Goal: Task Accomplishment & Management: Use online tool/utility

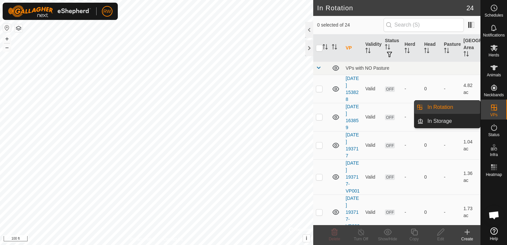
click at [458, 107] on link "In Rotation" at bounding box center [452, 107] width 57 height 13
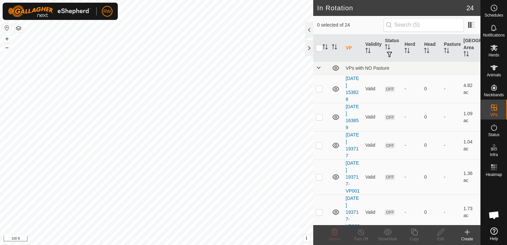
click at [469, 235] on icon at bounding box center [468, 232] width 8 height 8
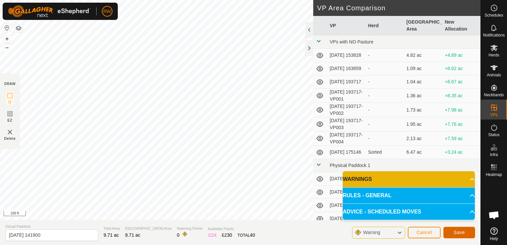
click at [462, 230] on span "Save" at bounding box center [459, 232] width 11 height 5
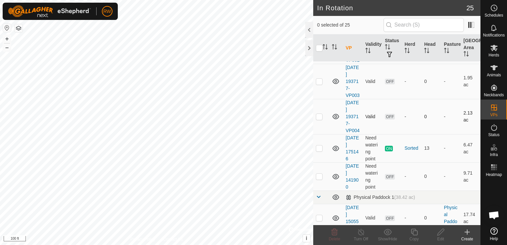
scroll to position [199, 0]
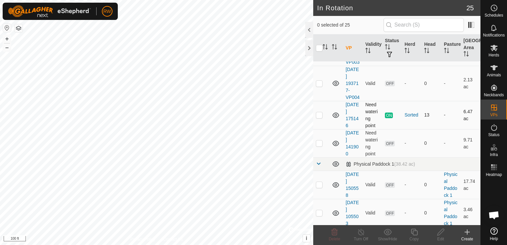
click at [321, 118] on p-checkbox at bounding box center [319, 114] width 7 height 5
checkbox input "false"
checkbox input "true"
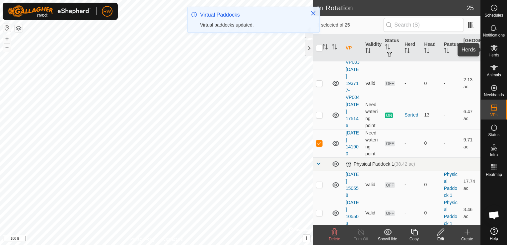
click at [491, 51] on icon at bounding box center [495, 48] width 8 height 8
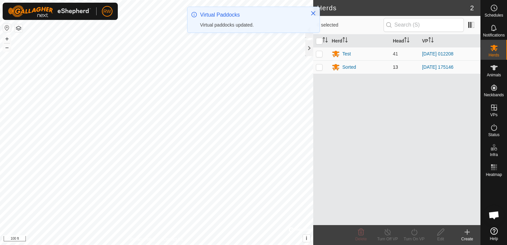
click at [318, 68] on p-checkbox at bounding box center [319, 66] width 7 height 5
checkbox input "true"
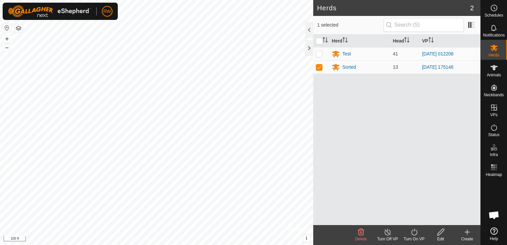
click at [406, 229] on turn-on-svg-icon at bounding box center [414, 232] width 27 height 8
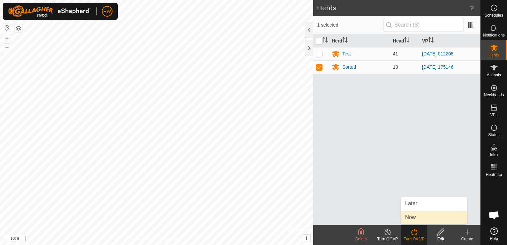
click at [415, 220] on link "Now" at bounding box center [435, 217] width 66 height 13
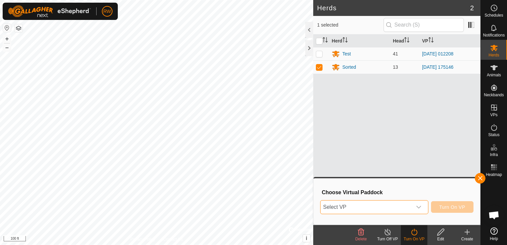
click at [403, 204] on span "Select VP" at bounding box center [367, 207] width 92 height 13
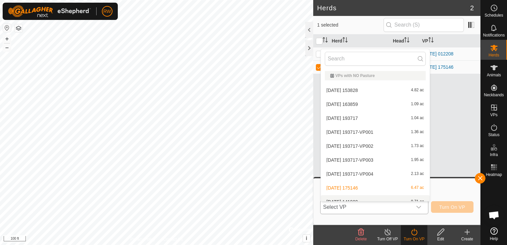
scroll to position [7, 0]
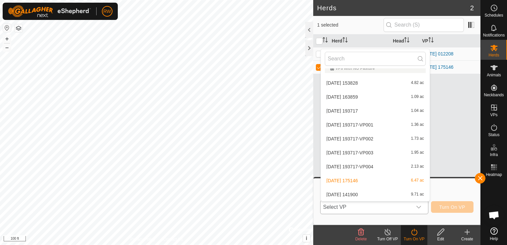
click at [360, 198] on li "[DATE] 141900 9.71 ac" at bounding box center [375, 194] width 109 height 13
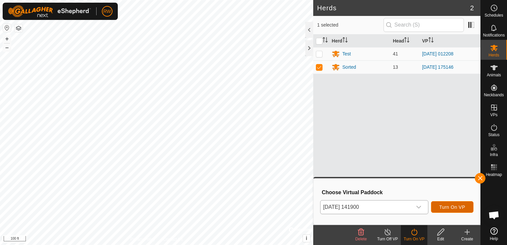
click at [449, 211] on button "Turn On VP" at bounding box center [452, 207] width 43 height 12
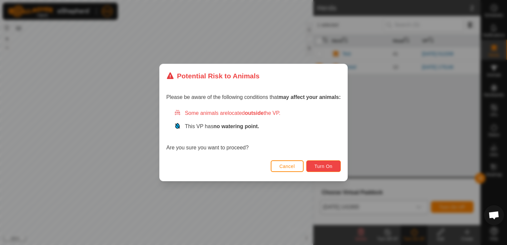
click at [319, 166] on span "Turn On" at bounding box center [324, 166] width 18 height 5
